Goal: Register for event/course: Sign up to attend an event or enroll in a course

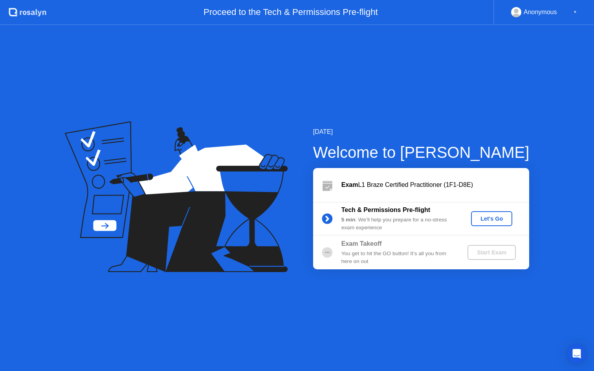
click at [492, 220] on div "Let's Go" at bounding box center [491, 219] width 35 height 6
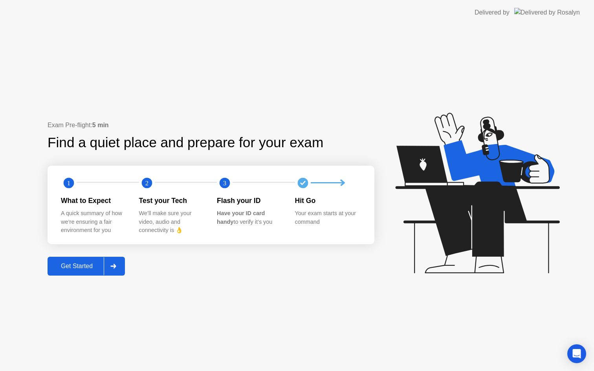
click at [79, 267] on div "Get Started" at bounding box center [77, 266] width 54 height 7
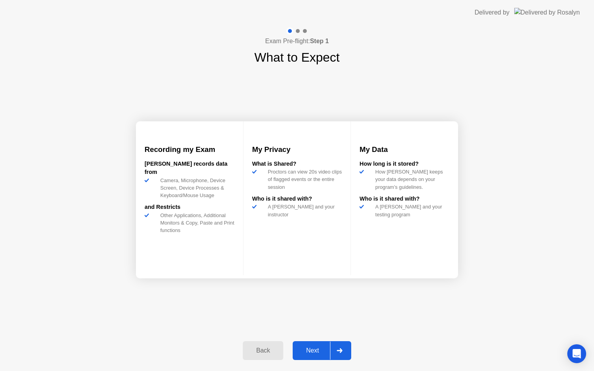
click at [314, 353] on div "Next" at bounding box center [312, 350] width 35 height 7
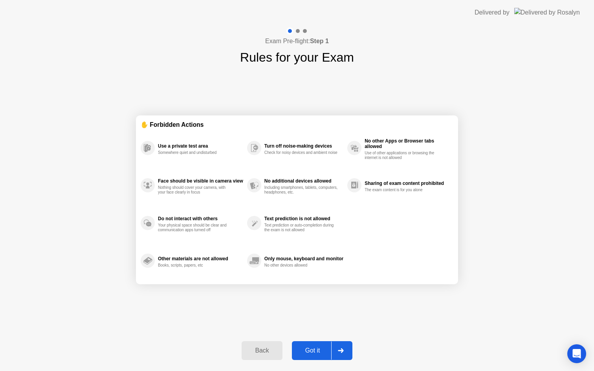
click at [314, 353] on div "Got it" at bounding box center [312, 350] width 37 height 7
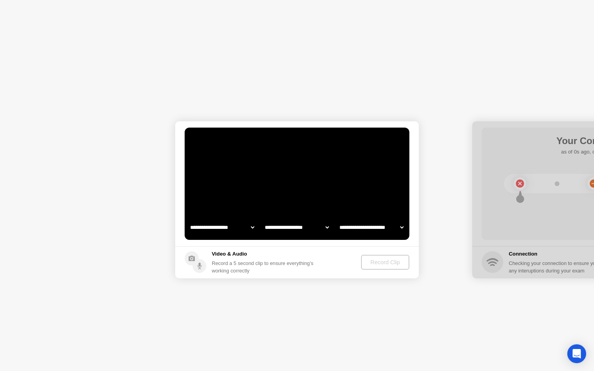
select select "**********"
select select "*******"
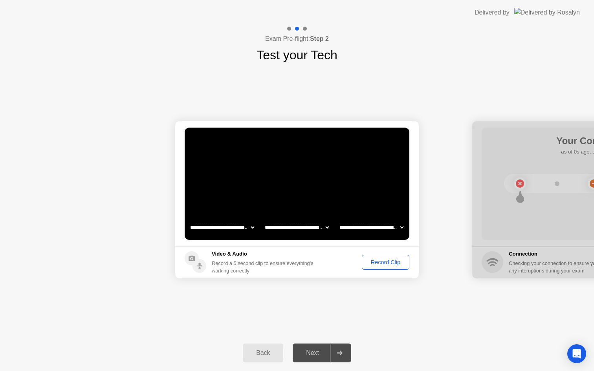
click at [372, 262] on div "Record Clip" at bounding box center [385, 262] width 42 height 6
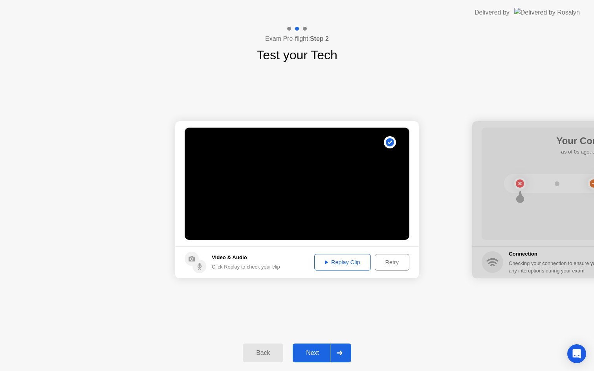
click at [347, 263] on div "Replay Clip" at bounding box center [342, 262] width 51 height 6
click at [318, 353] on div "Next" at bounding box center [312, 352] width 35 height 7
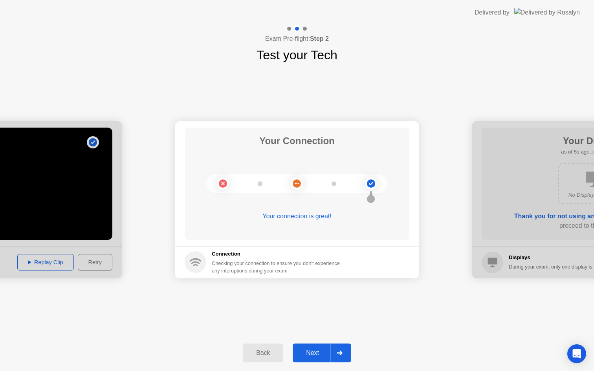
click at [316, 350] on div "Next" at bounding box center [312, 352] width 35 height 7
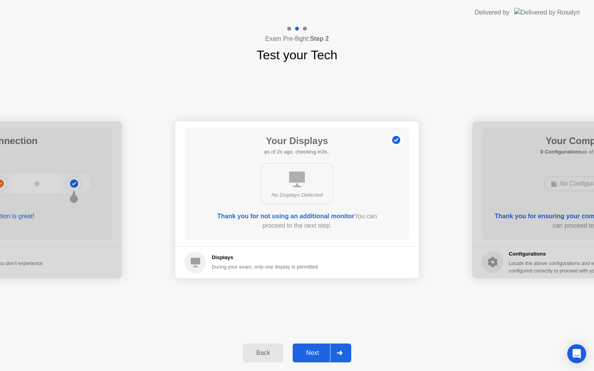
click at [319, 352] on div "Next" at bounding box center [312, 352] width 35 height 7
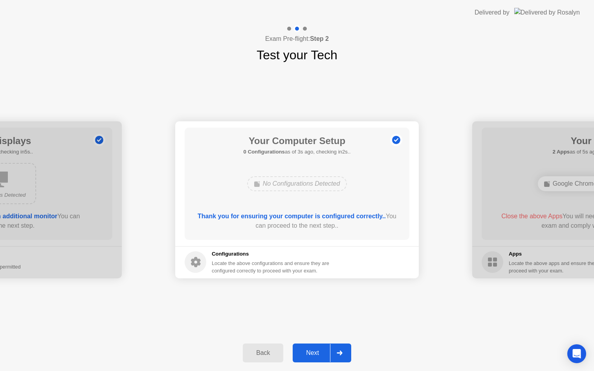
click at [314, 351] on div "Next" at bounding box center [312, 352] width 35 height 7
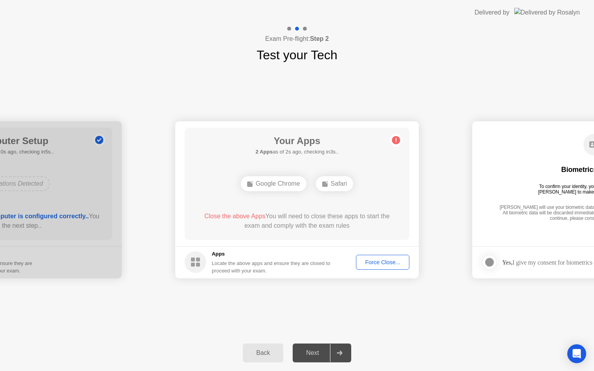
click at [380, 265] on div "Force Close..." at bounding box center [382, 262] width 48 height 6
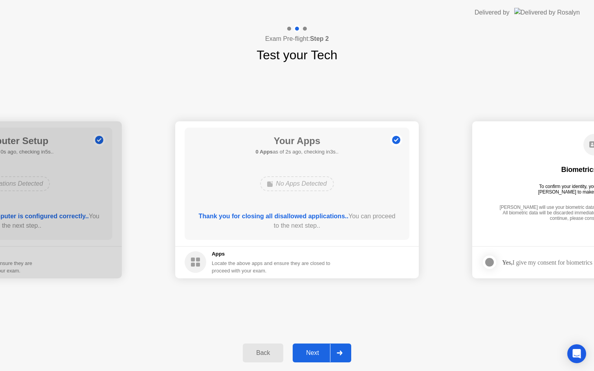
click at [312, 355] on div "Next" at bounding box center [312, 352] width 35 height 7
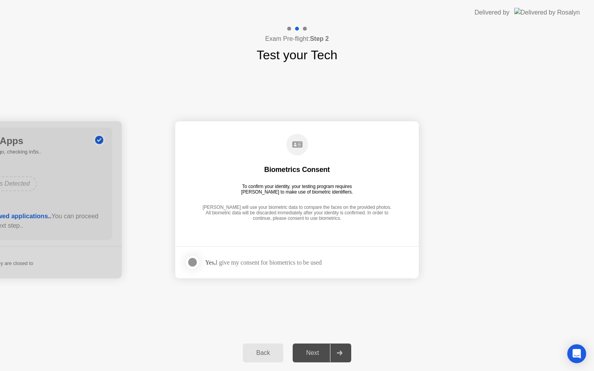
click at [193, 263] on div at bounding box center [192, 262] width 9 height 9
click at [316, 353] on div "Next" at bounding box center [312, 352] width 35 height 7
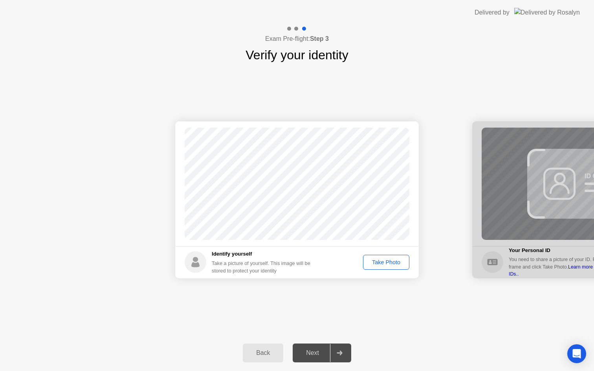
click at [381, 263] on div "Take Photo" at bounding box center [386, 262] width 41 height 6
click at [310, 355] on div "Next" at bounding box center [312, 352] width 35 height 7
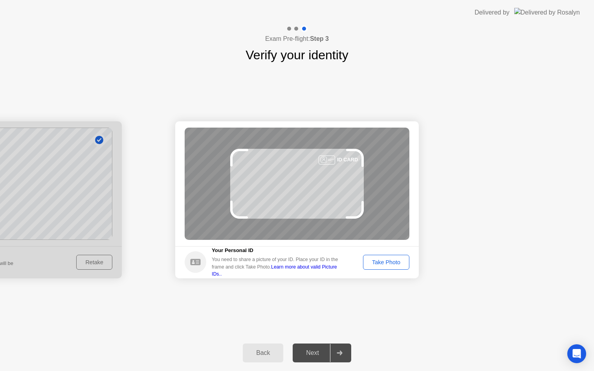
click at [395, 261] on div "Take Photo" at bounding box center [386, 262] width 41 height 6
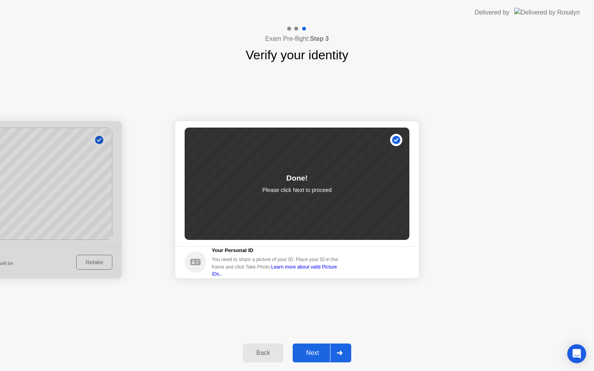
click at [316, 353] on div "Next" at bounding box center [312, 352] width 35 height 7
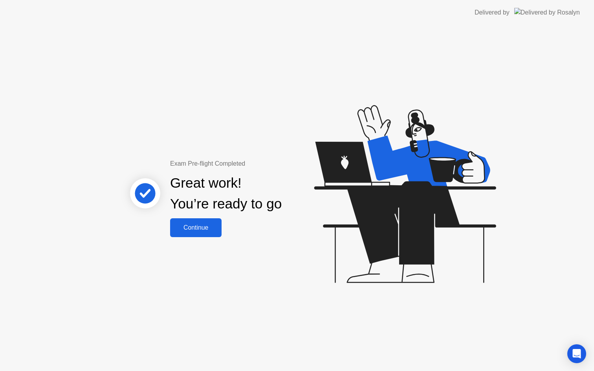
click at [198, 229] on div "Continue" at bounding box center [195, 227] width 47 height 7
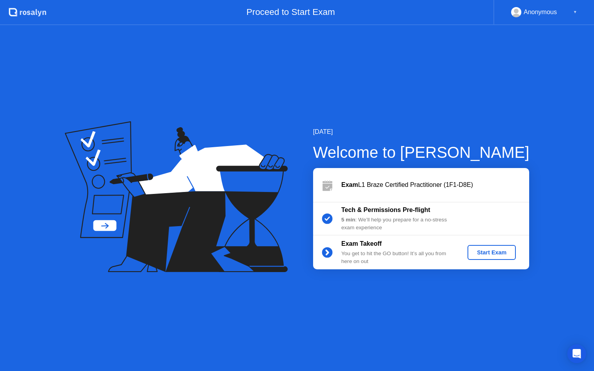
click at [485, 250] on div "Start Exam" at bounding box center [491, 252] width 42 height 6
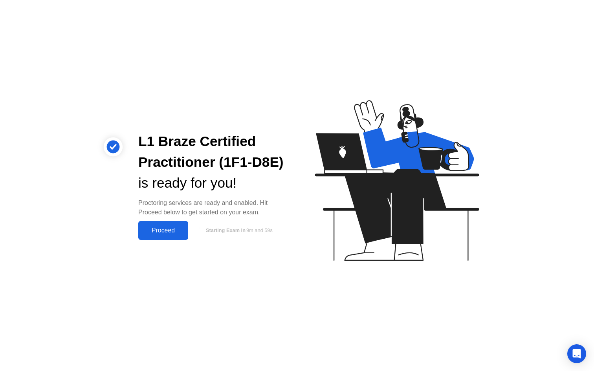
click at [156, 229] on div "Proceed" at bounding box center [163, 230] width 45 height 7
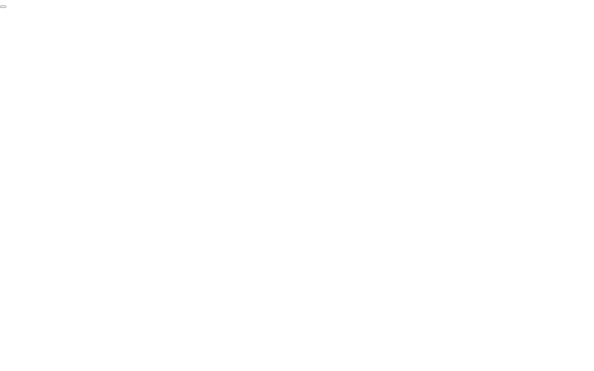
click div "End Proctoring Session"
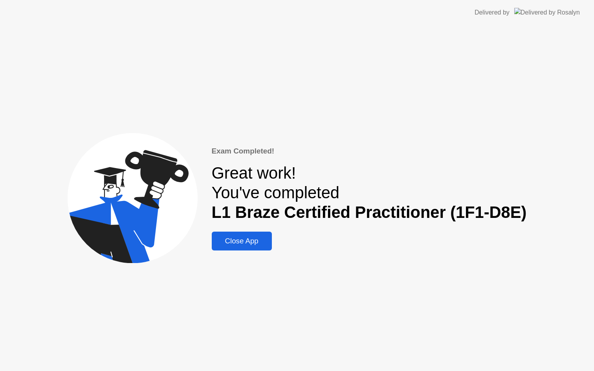
click at [236, 243] on div "Close App" at bounding box center [241, 241] width 55 height 9
